Goal: Find specific page/section: Find specific page/section

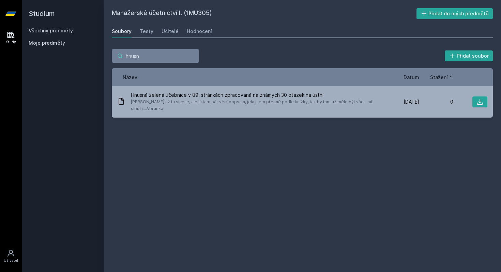
click at [195, 58] on input "hnusn" at bounding box center [155, 56] width 87 height 14
click at [59, 29] on link "Všechny předměty" at bounding box center [51, 31] width 44 height 6
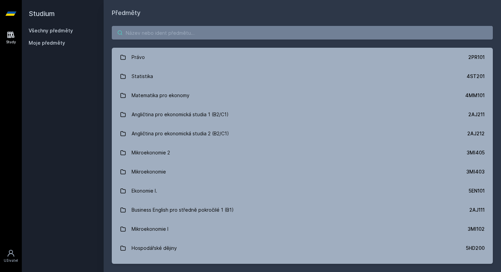
click at [157, 38] on input "search" at bounding box center [302, 33] width 381 height 14
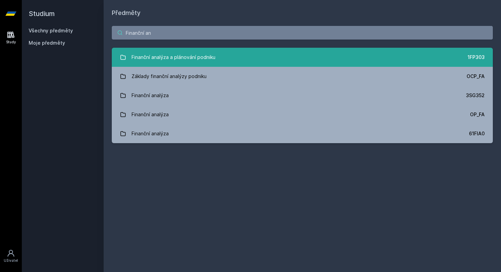
type input "Finanční an"
click at [164, 59] on div "Finanční analýza a plánování podniku" at bounding box center [174, 57] width 84 height 14
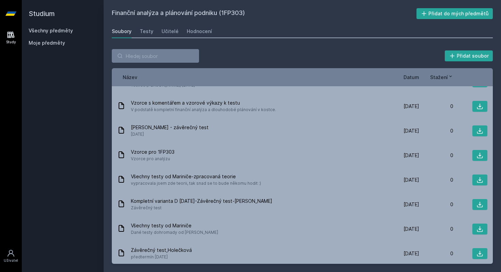
scroll to position [1336, 0]
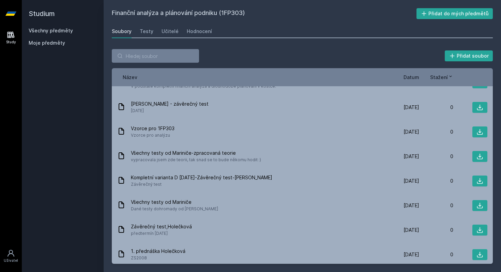
click at [403, 80] on div "Datum" at bounding box center [402, 77] width 34 height 7
click at [411, 77] on span "Datum" at bounding box center [411, 77] width 16 height 7
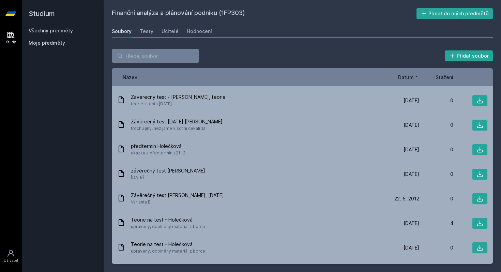
scroll to position [0, 0]
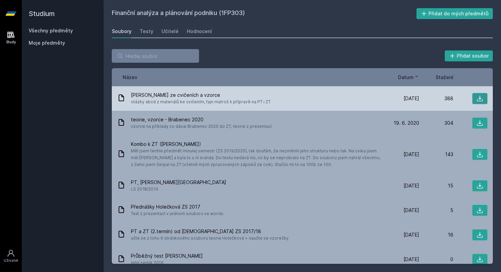
click at [480, 98] on icon at bounding box center [479, 98] width 7 height 7
